Goal: Information Seeking & Learning: Learn about a topic

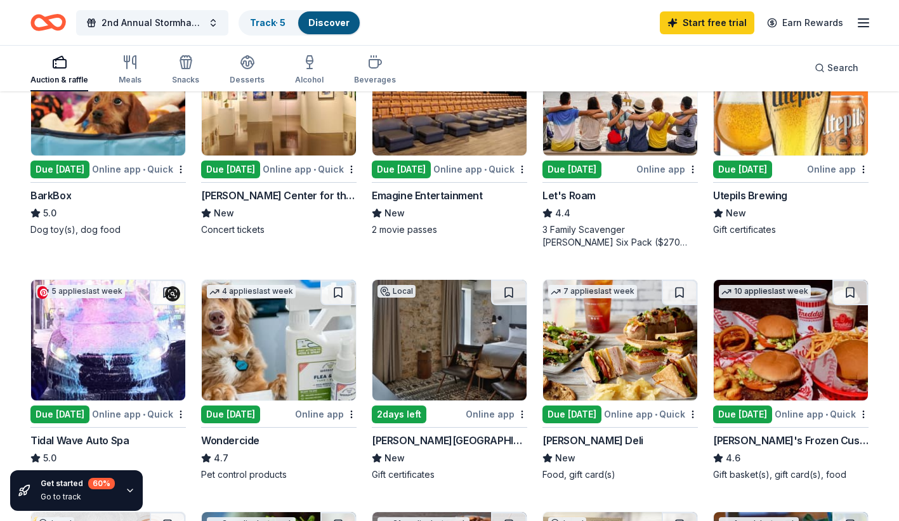
scroll to position [507, 0]
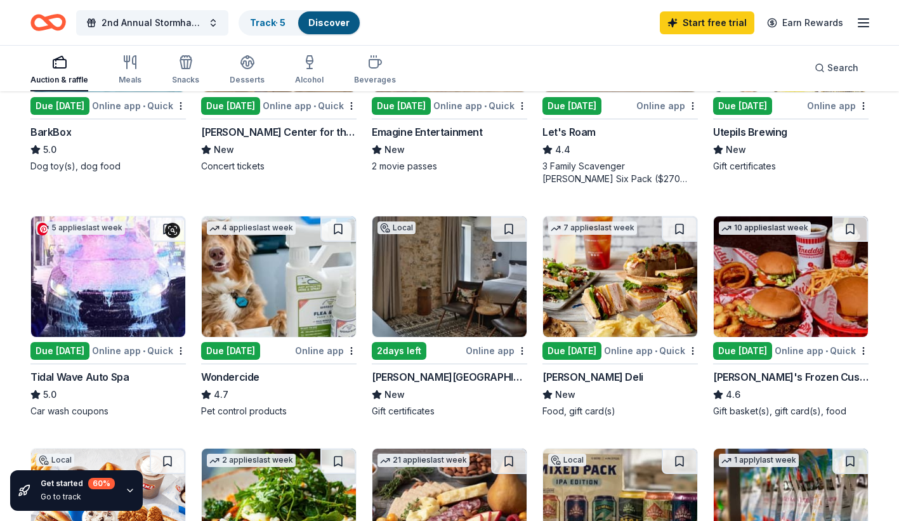
click at [81, 301] on img at bounding box center [108, 276] width 154 height 120
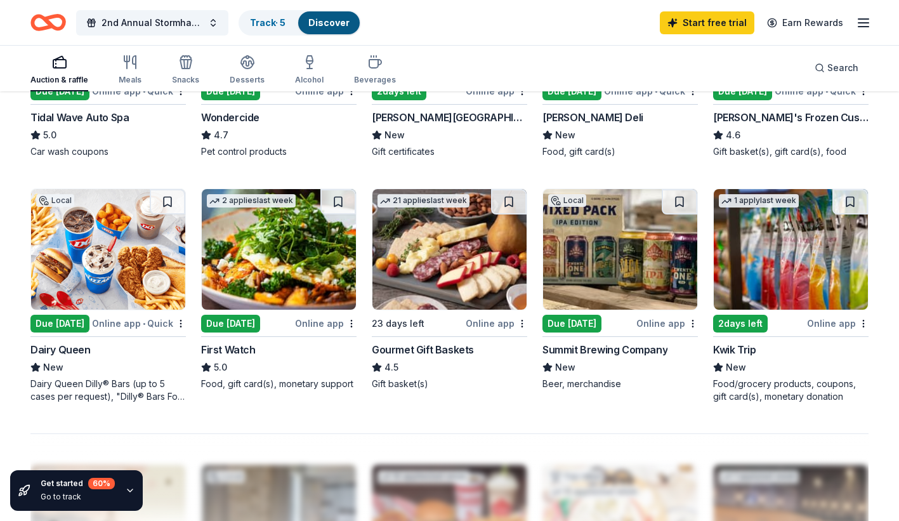
scroll to position [698, 0]
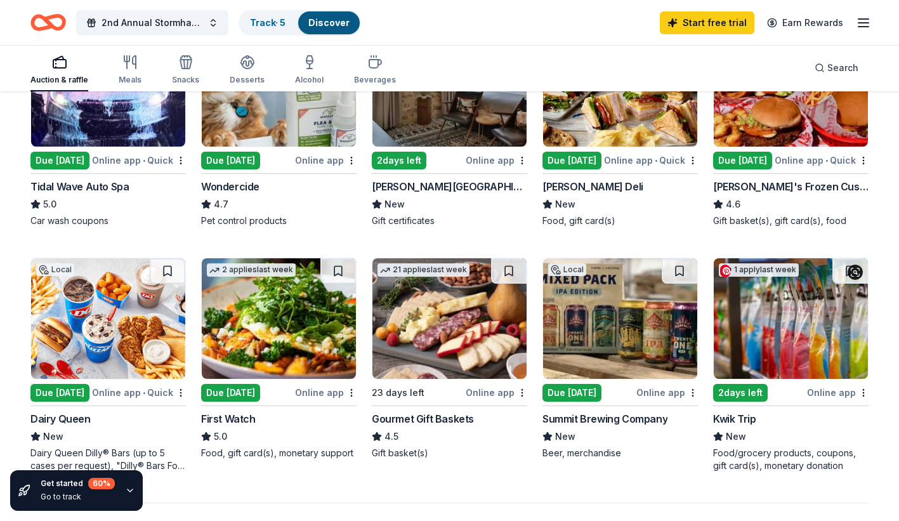
click at [789, 335] on img at bounding box center [790, 318] width 154 height 120
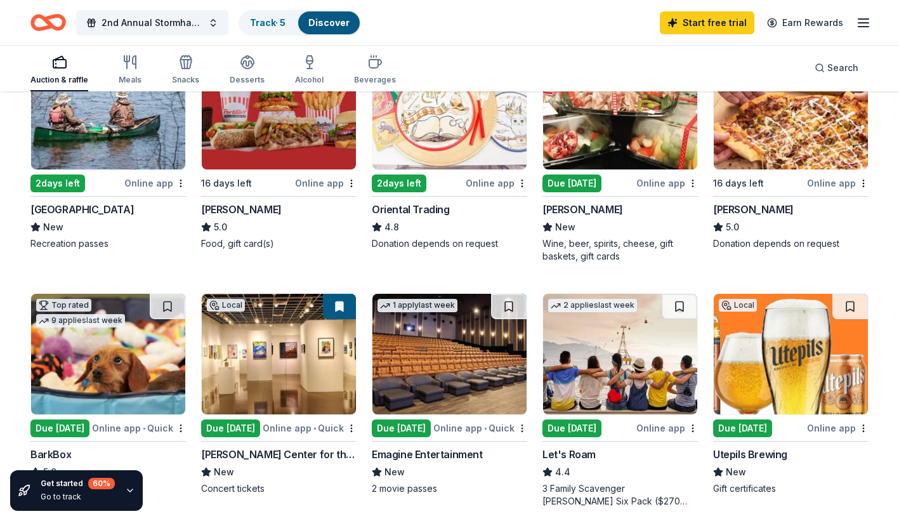
scroll to position [0, 0]
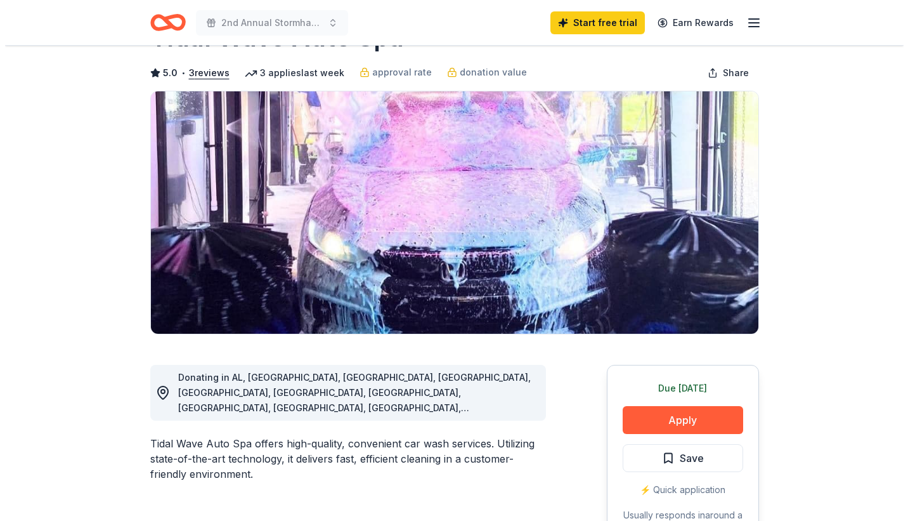
scroll to position [63, 0]
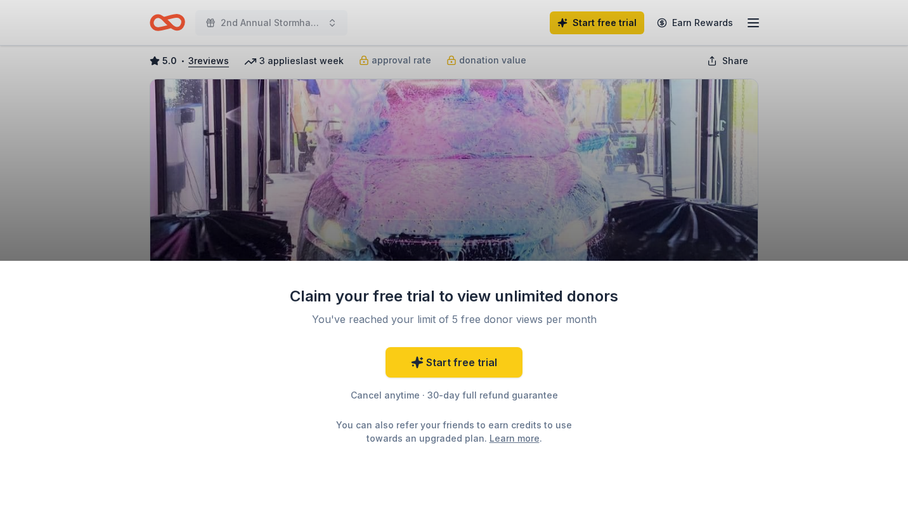
click at [91, 206] on div "Claim your free trial to view unlimited donors You've reached your limit of 5 f…" at bounding box center [454, 260] width 908 height 521
click at [815, 303] on div "Claim your free trial to view unlimited donors You've reached your limit of 5 f…" at bounding box center [454, 391] width 908 height 261
click at [544, 212] on div "Claim your free trial to view unlimited donors You've reached your limit of 5 f…" at bounding box center [454, 260] width 908 height 521
click at [833, 171] on div "Claim your free trial to view unlimited donors You've reached your limit of 5 f…" at bounding box center [454, 260] width 908 height 521
click at [815, 125] on div "Claim your free trial to view unlimited donors You've reached your limit of 5 f…" at bounding box center [454, 260] width 908 height 521
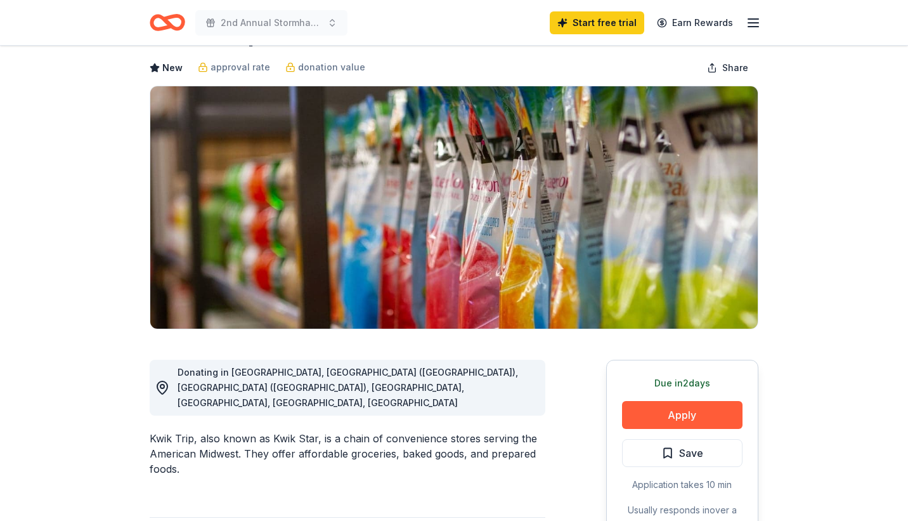
scroll to position [63, 0]
